Goal: Task Accomplishment & Management: Manage account settings

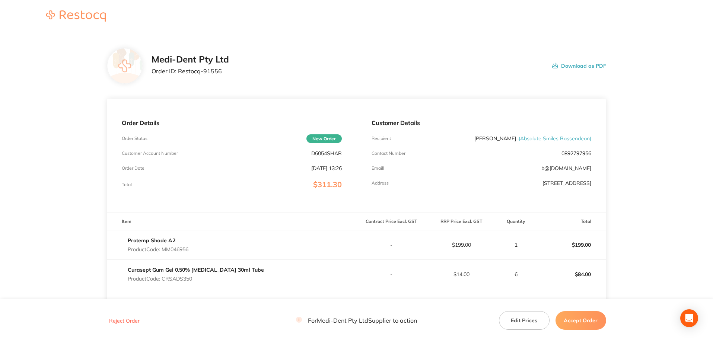
drag, startPoint x: 634, startPoint y: 176, endPoint x: 617, endPoint y: 174, distance: 16.9
click at [634, 176] on main "Medi-Dent Pty Ltd Order ID: Restocq- 91556 Download as PDF Order Details Order …" at bounding box center [356, 230] width 713 height 395
drag, startPoint x: 527, startPoint y: 168, endPoint x: 594, endPoint y: 168, distance: 67.4
click at [594, 168] on div "Customer Details Recipient [PERSON_NAME] . ( Absolute Smiles Bassendean ) Conta…" at bounding box center [481, 156] width 249 height 114
copy link "b@[DOMAIN_NAME]"
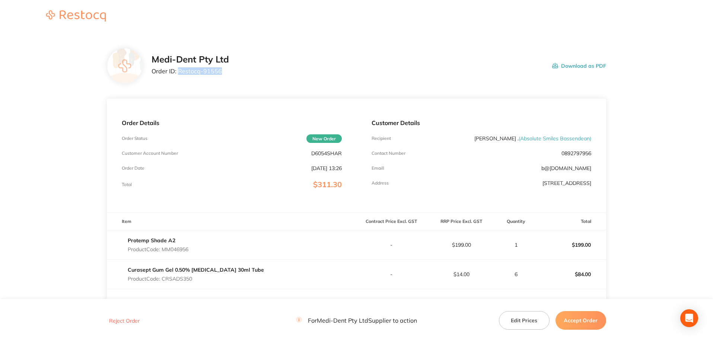
drag, startPoint x: 178, startPoint y: 71, endPoint x: 219, endPoint y: 70, distance: 41.3
click at [227, 70] on p "Order ID: Restocq- 91556" at bounding box center [189, 71] width 77 height 7
copy p "Restocq- 91556"
click at [591, 322] on button "Accept Order" at bounding box center [580, 320] width 51 height 19
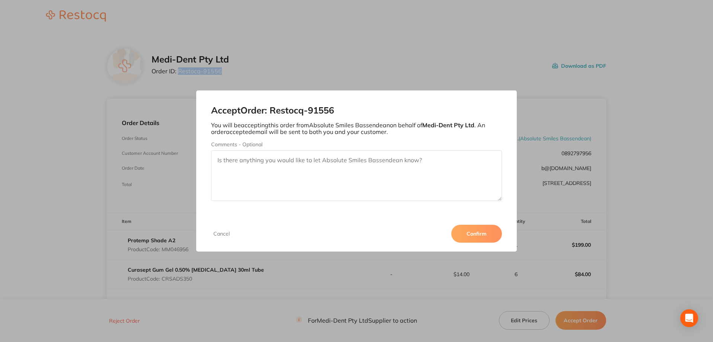
click at [472, 235] on button "Confirm" at bounding box center [476, 234] width 51 height 18
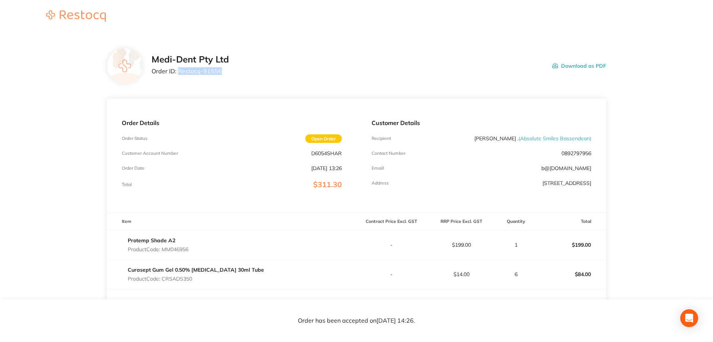
scroll to position [128, 0]
